Goal: Transaction & Acquisition: Obtain resource

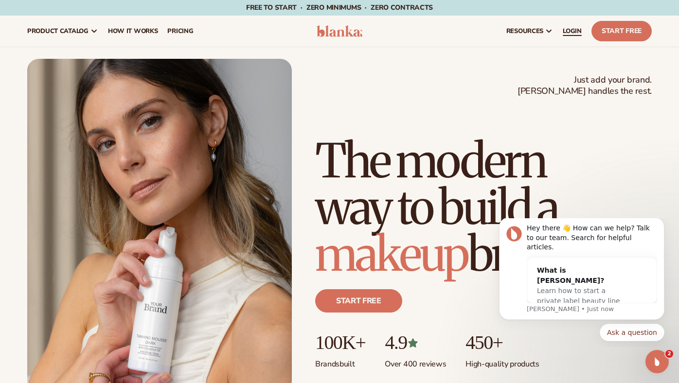
click at [584, 34] on link "LOGIN" at bounding box center [572, 31] width 29 height 31
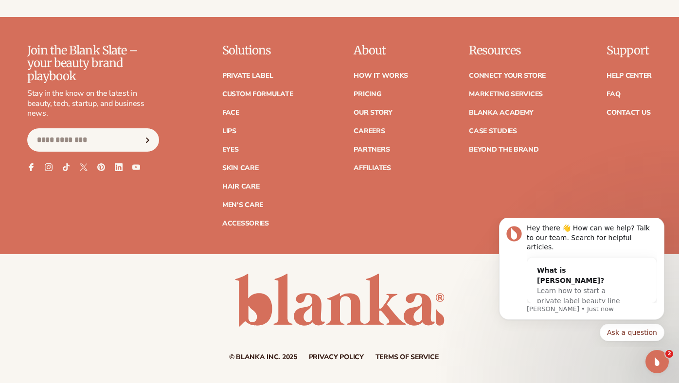
scroll to position [3871, 0]
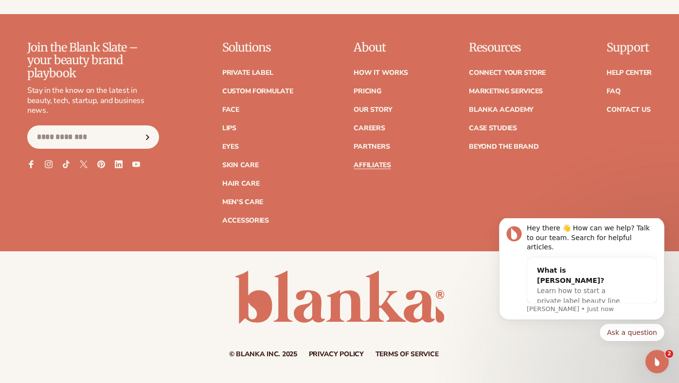
click at [376, 162] on link "Affiliates" at bounding box center [371, 165] width 37 height 7
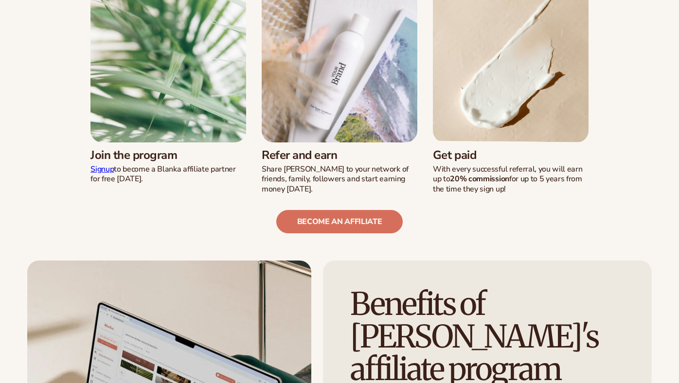
scroll to position [288, 0]
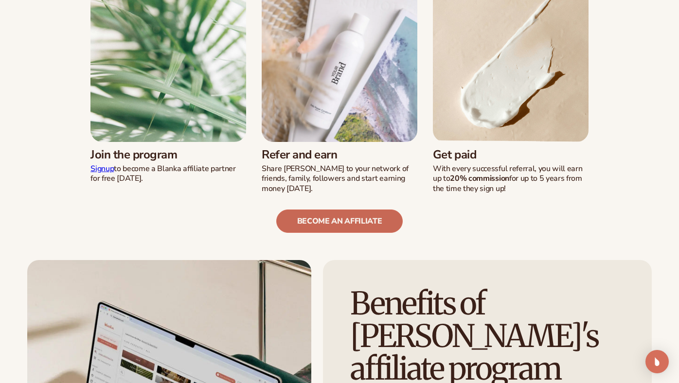
click at [366, 224] on link "become an affiliate" at bounding box center [339, 221] width 127 height 23
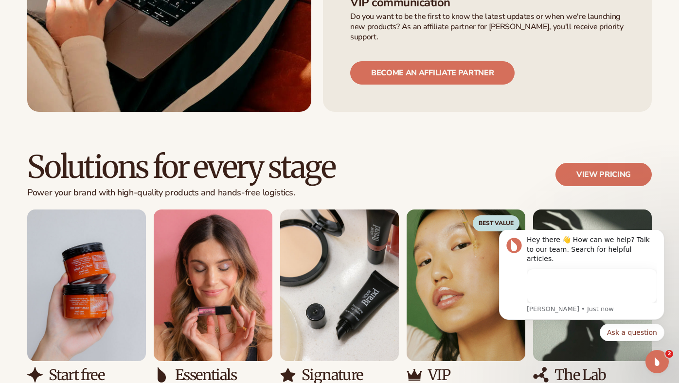
scroll to position [865, 0]
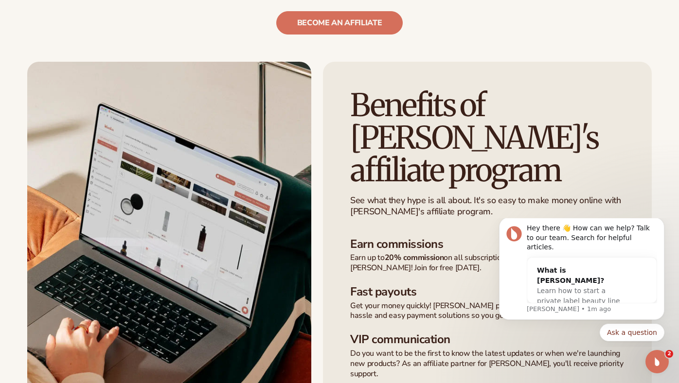
scroll to position [487, 0]
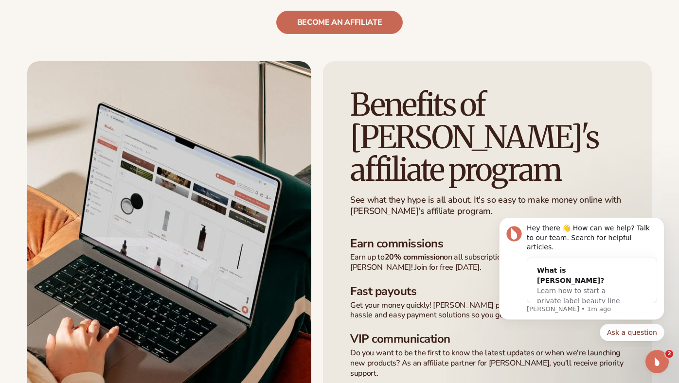
click at [353, 25] on link "become an affiliate" at bounding box center [339, 22] width 127 height 23
